Goal: Information Seeking & Learning: Learn about a topic

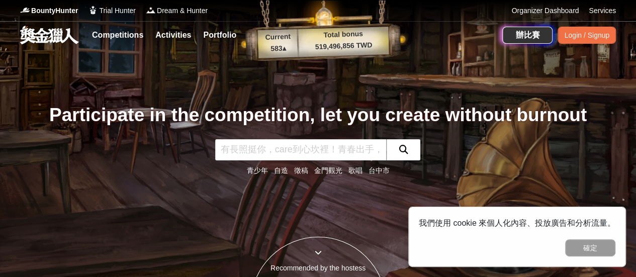
click at [241, 154] on input "text" at bounding box center [300, 149] width 171 height 21
type input "文學"
click button "submit" at bounding box center [403, 149] width 34 height 21
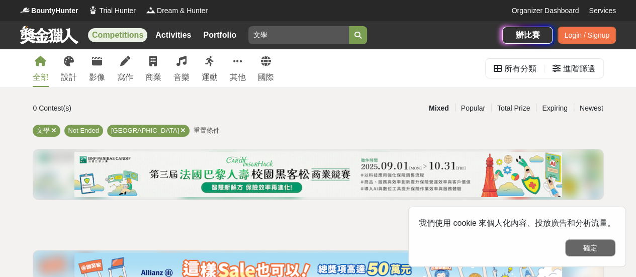
click at [580, 249] on button "確定" at bounding box center [590, 247] width 50 height 17
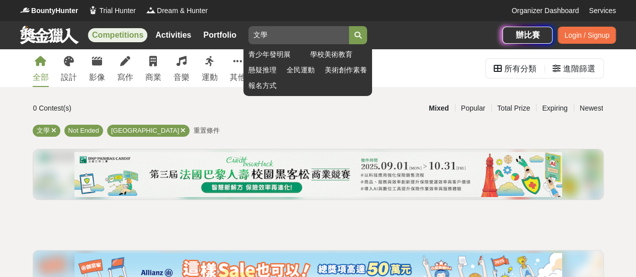
click at [287, 34] on input "文學" at bounding box center [299, 35] width 101 height 18
click at [362, 37] on icon "submit" at bounding box center [358, 35] width 7 height 7
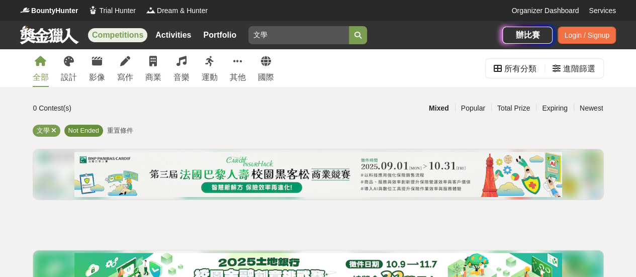
click at [95, 130] on span "Not Ended" at bounding box center [83, 131] width 31 height 8
click at [67, 33] on link at bounding box center [49, 34] width 61 height 19
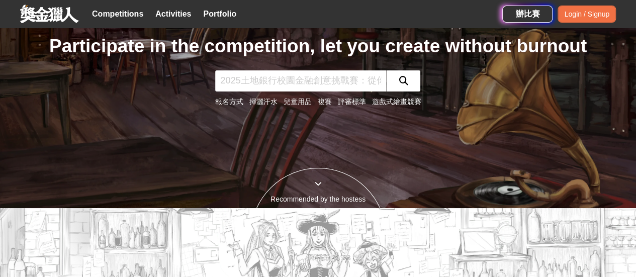
scroll to position [62, 0]
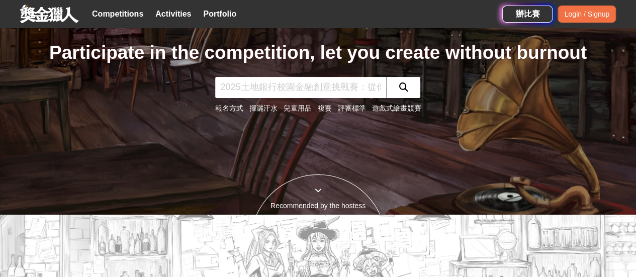
click at [288, 82] on input "text" at bounding box center [300, 87] width 171 height 21
type input "小說"
click button "submit" at bounding box center [403, 87] width 34 height 21
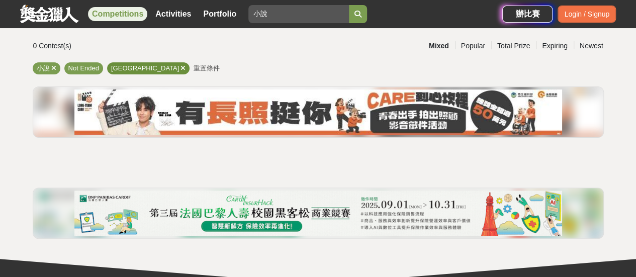
click at [181, 67] on icon at bounding box center [183, 68] width 5 height 7
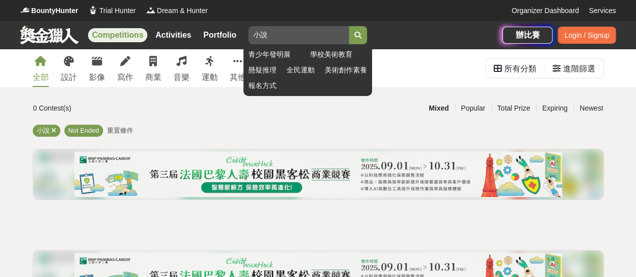
click at [299, 37] on input "小說" at bounding box center [299, 35] width 101 height 18
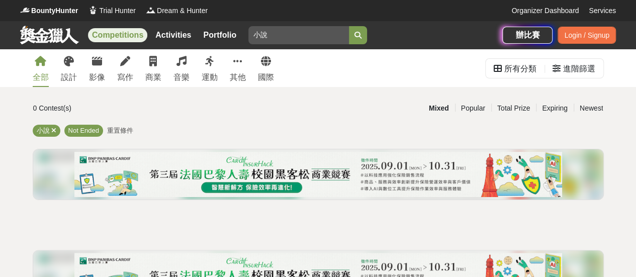
type input "小"
click at [349, 26] on button "submit" at bounding box center [358, 35] width 18 height 18
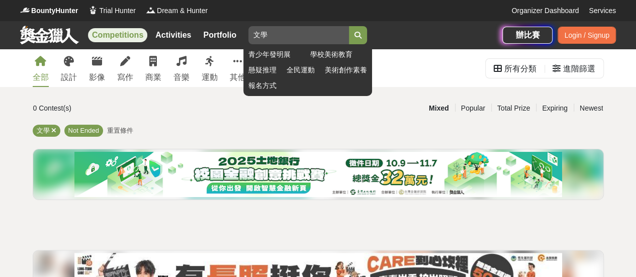
click at [304, 39] on input "文學" at bounding box center [299, 35] width 101 height 18
type input "文"
type input "慢跑"
click at [349, 26] on button "submit" at bounding box center [358, 35] width 18 height 18
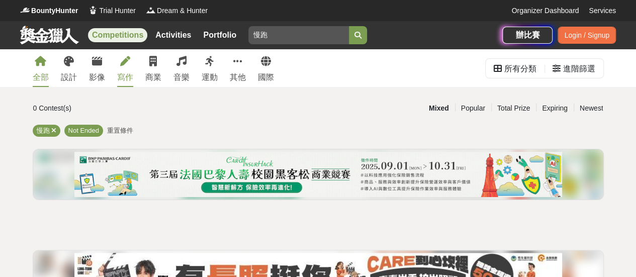
click at [123, 73] on div "寫作" at bounding box center [125, 77] width 16 height 12
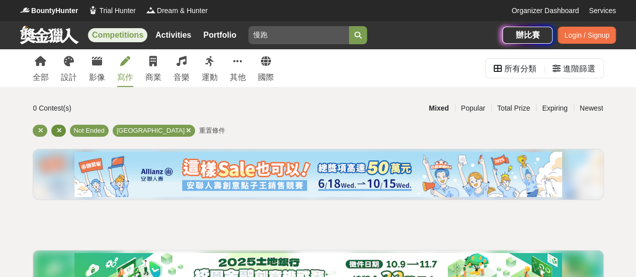
click at [58, 129] on icon at bounding box center [59, 130] width 5 height 7
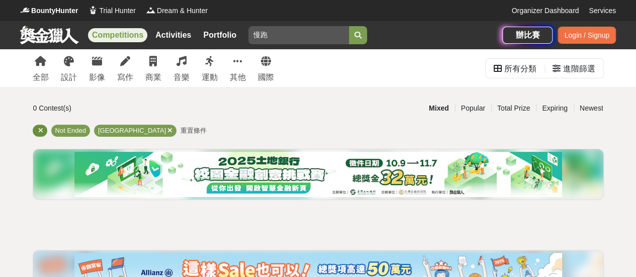
click at [39, 130] on icon at bounding box center [40, 130] width 5 height 7
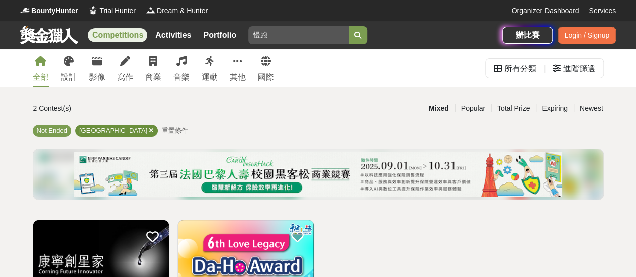
click at [149, 130] on icon at bounding box center [151, 130] width 5 height 7
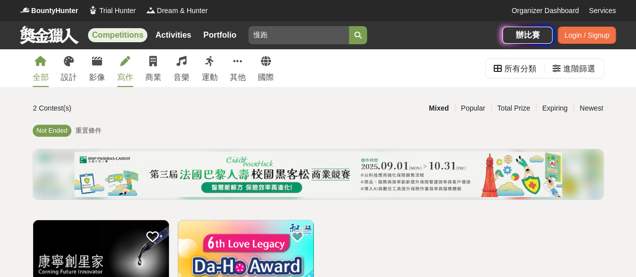
click at [128, 58] on icon at bounding box center [125, 61] width 10 height 10
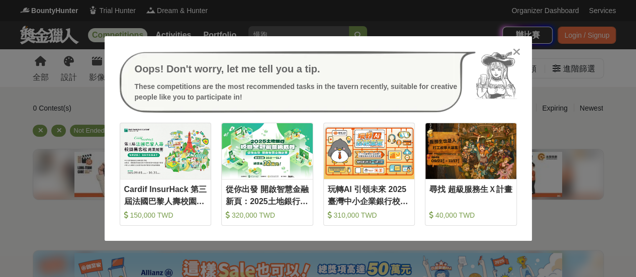
click at [519, 53] on icon at bounding box center [517, 52] width 8 height 10
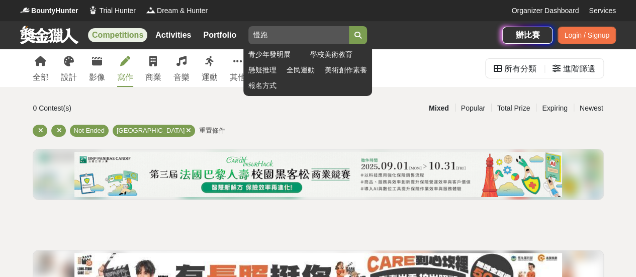
click at [362, 31] on button "submit" at bounding box center [358, 35] width 18 height 18
